Goal: Information Seeking & Learning: Check status

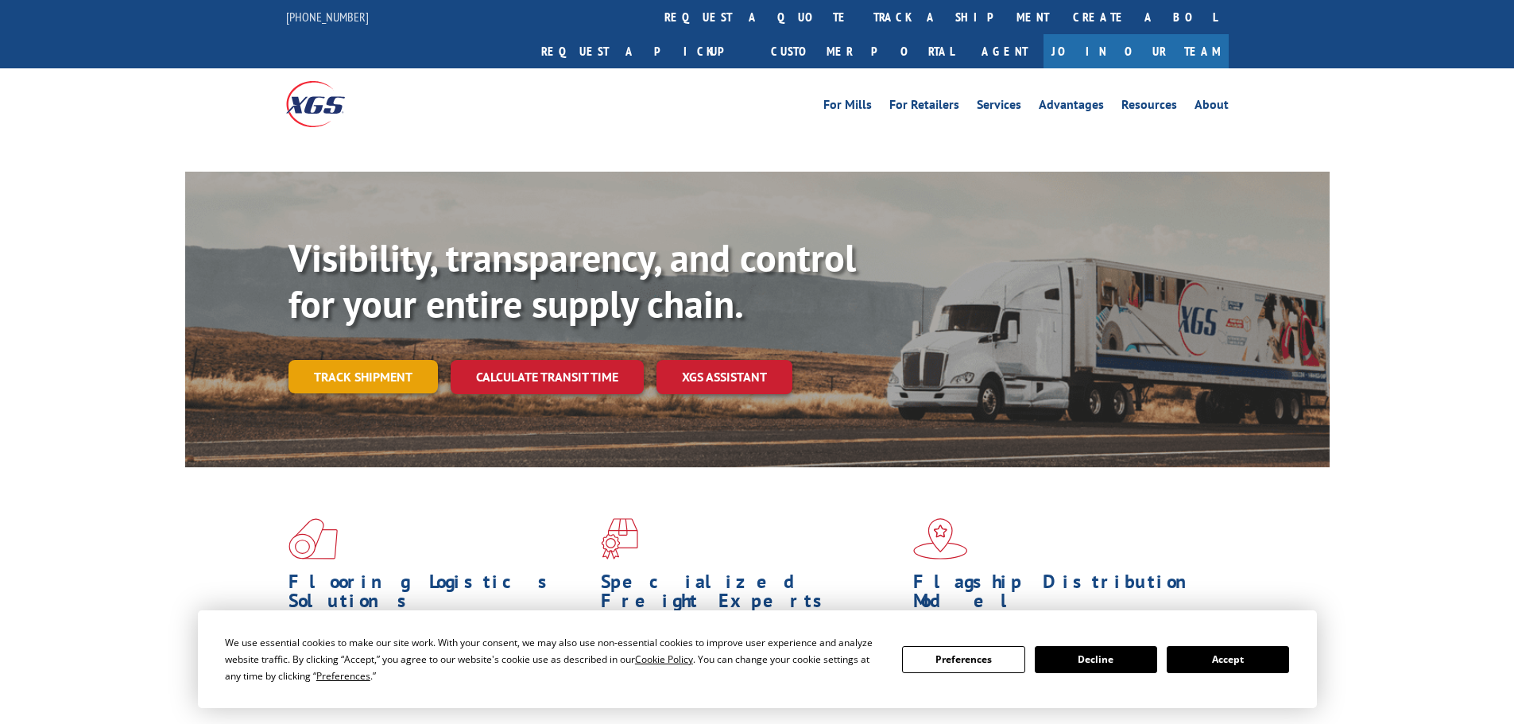
click at [398, 360] on link "Track shipment" at bounding box center [363, 376] width 149 height 33
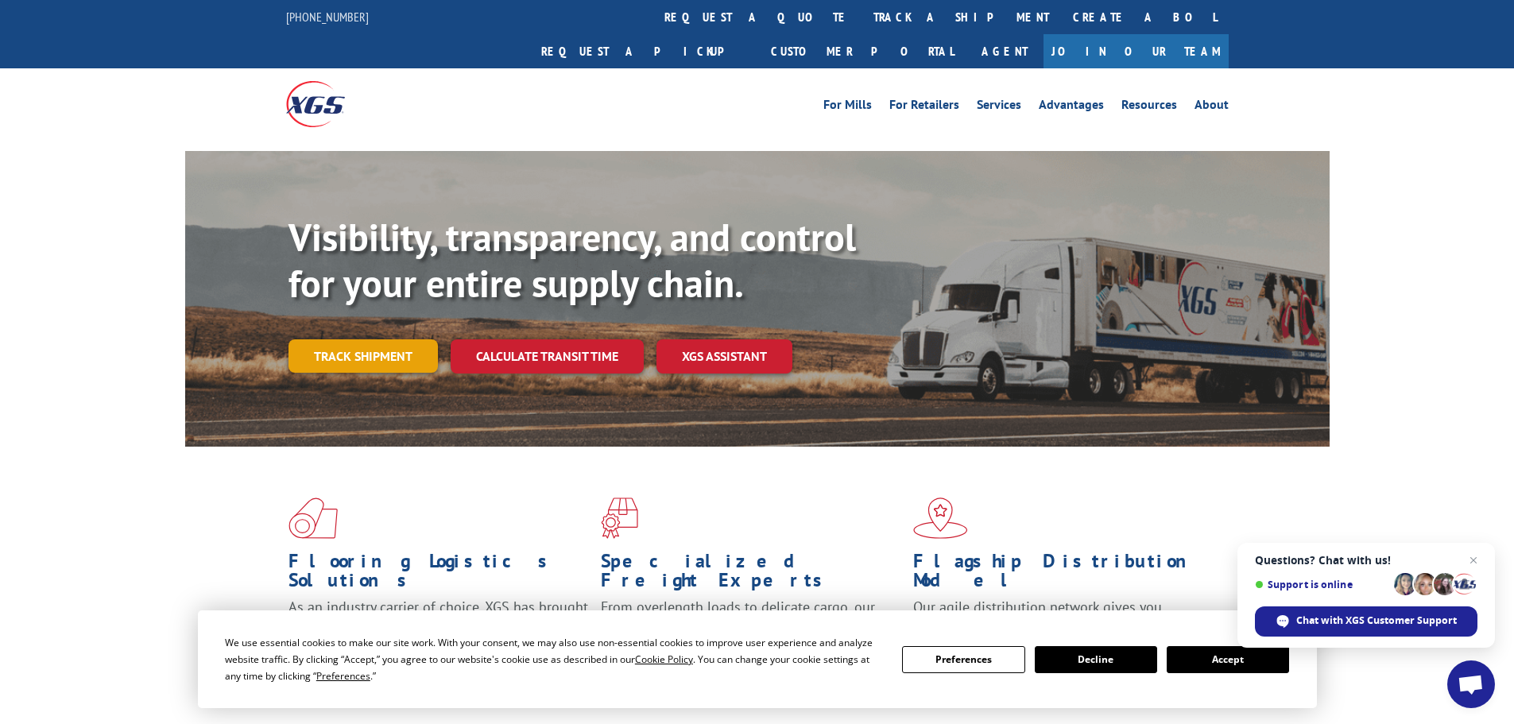
click at [413, 339] on link "Track shipment" at bounding box center [363, 355] width 149 height 33
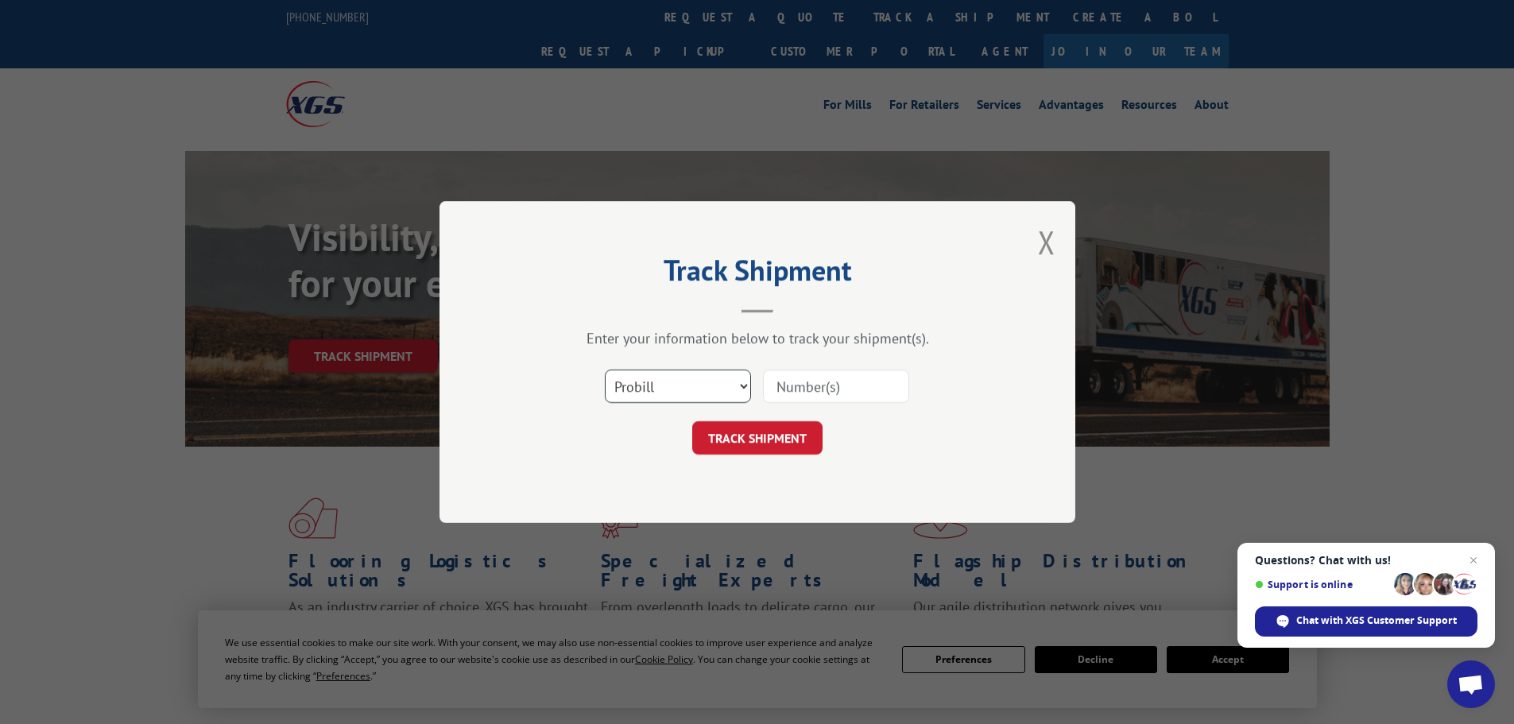
click at [681, 378] on select "Select category... Probill BOL PO" at bounding box center [678, 386] width 146 height 33
select select "bol"
click at [605, 370] on select "Select category... Probill BOL PO" at bounding box center [678, 386] width 146 height 33
click at [815, 386] on input at bounding box center [836, 386] width 146 height 33
paste input "5530763"
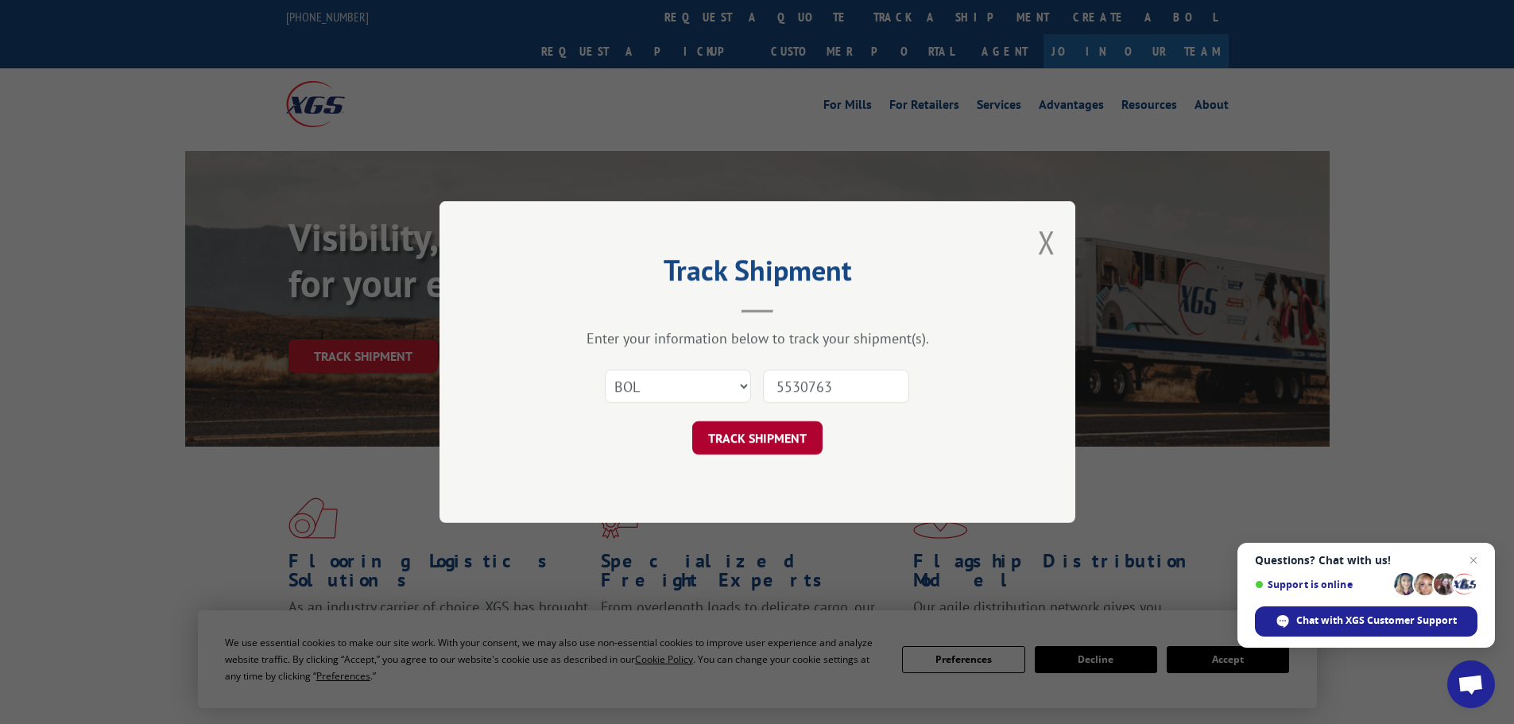
type input "5530763"
click at [803, 428] on button "TRACK SHIPMENT" at bounding box center [757, 437] width 130 height 33
